Goal: Find specific page/section: Find specific page/section

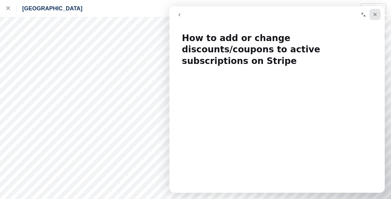
click at [377, 13] on div "Close" at bounding box center [374, 14] width 11 height 11
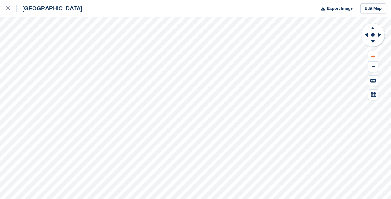
click at [372, 57] on icon at bounding box center [373, 56] width 4 height 4
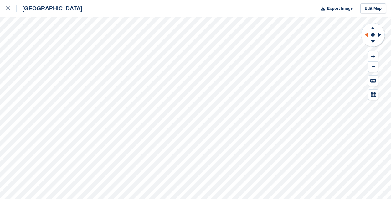
click at [364, 36] on icon at bounding box center [365, 35] width 8 height 16
click at [374, 42] on icon at bounding box center [373, 42] width 16 height 8
click at [374, 28] on icon at bounding box center [373, 27] width 16 height 8
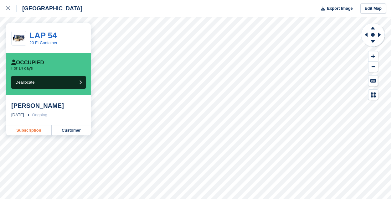
click at [36, 131] on link "Subscription" at bounding box center [28, 130] width 45 height 10
click at [65, 132] on link "Customer" at bounding box center [71, 130] width 39 height 10
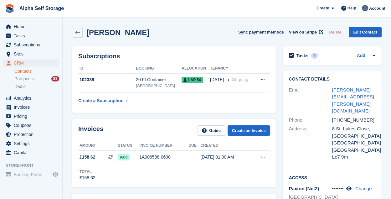
drag, startPoint x: 367, startPoint y: 94, endPoint x: 311, endPoint y: 73, distance: 59.7
click at [311, 73] on div "Contact Details Email james.jarrett@snapshot.live Phone +447882876508 Address 8…" at bounding box center [332, 118] width 99 height 97
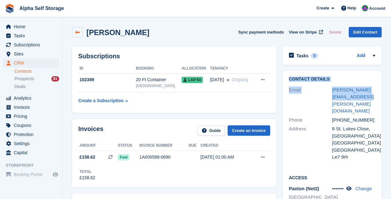
click at [81, 33] on link at bounding box center [77, 32] width 11 height 11
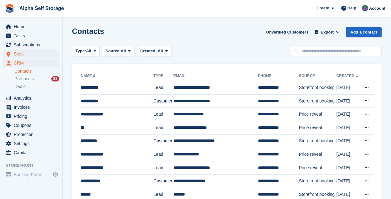
click at [32, 52] on span "Sites" at bounding box center [33, 53] width 38 height 9
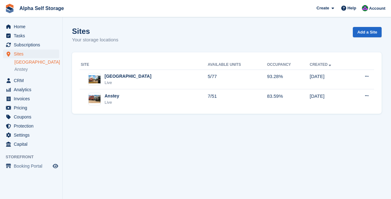
click at [31, 61] on link "[GEOGRAPHIC_DATA]" at bounding box center [36, 62] width 45 height 6
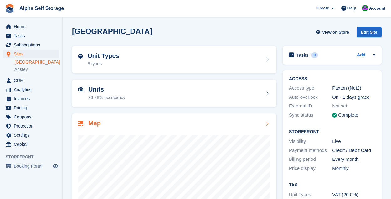
click at [257, 132] on div at bounding box center [174, 190] width 192 height 125
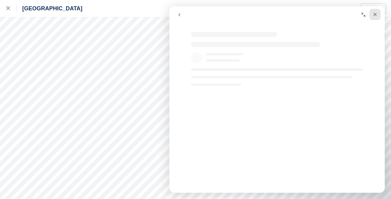
click at [373, 16] on icon "Close" at bounding box center [374, 14] width 5 height 5
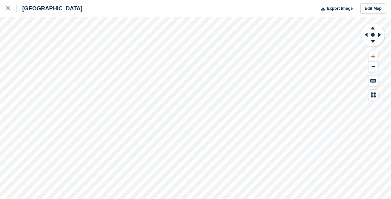
click at [373, 56] on icon at bounding box center [373, 56] width 4 height 4
click at [366, 35] on icon at bounding box center [366, 35] width 3 height 4
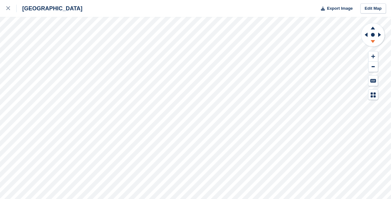
click at [371, 39] on icon at bounding box center [373, 42] width 16 height 8
click at [372, 28] on icon at bounding box center [372, 28] width 4 height 3
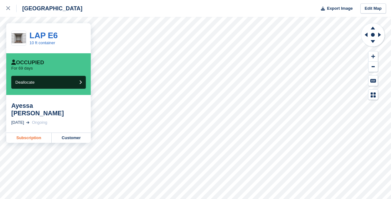
click at [33, 133] on link "Subscription" at bounding box center [28, 138] width 45 height 10
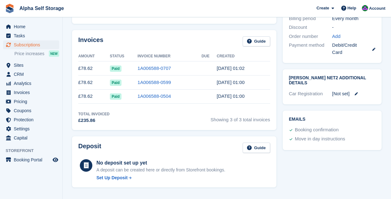
scroll to position [191, 0]
